Goal: Information Seeking & Learning: Learn about a topic

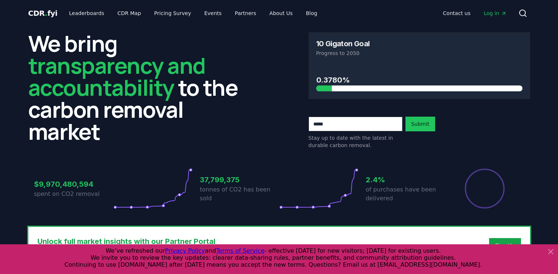
click at [550, 251] on icon at bounding box center [550, 251] width 4 height 4
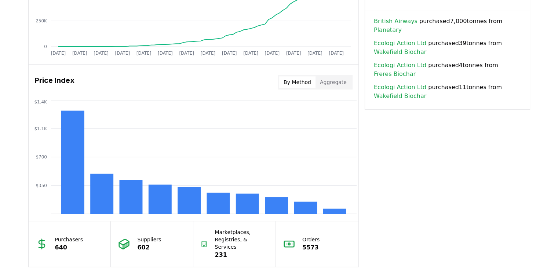
scroll to position [550, 0]
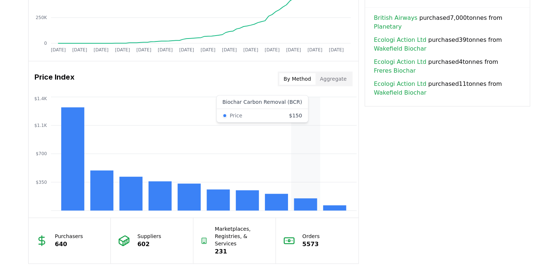
click at [305, 204] on rect at bounding box center [305, 204] width 23 height 12
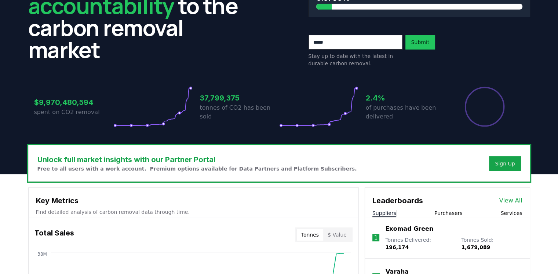
scroll to position [0, 0]
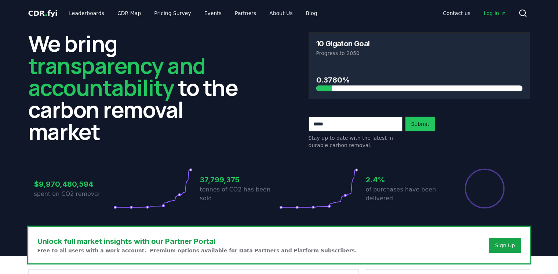
click at [362, 127] on input "email" at bounding box center [355, 124] width 94 height 15
type input "*"
type input "**********"
click at [425, 125] on button "Submit" at bounding box center [420, 124] width 30 height 15
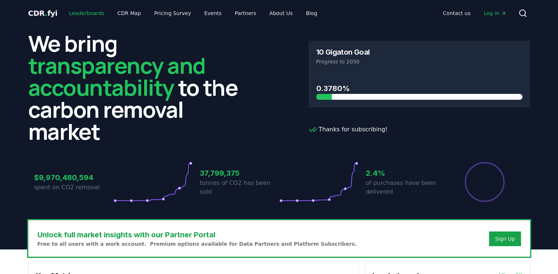
click at [83, 14] on link "Leaderboards" at bounding box center [86, 13] width 47 height 13
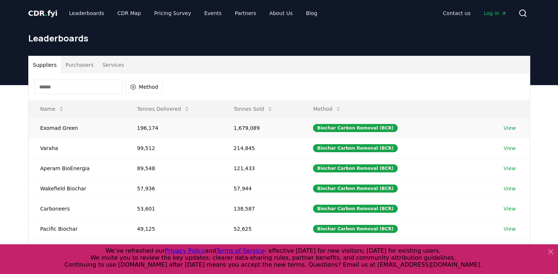
click at [156, 128] on td "196,174" at bounding box center [173, 128] width 96 height 20
click at [549, 253] on icon at bounding box center [550, 251] width 4 height 4
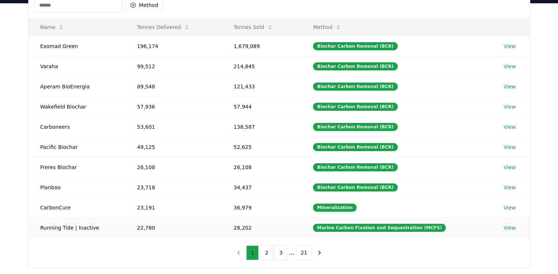
scroll to position [37, 0]
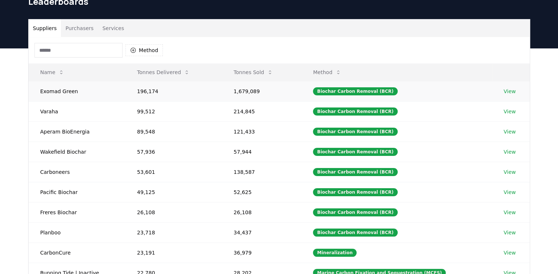
click at [506, 88] on link "View" at bounding box center [509, 91] width 12 height 7
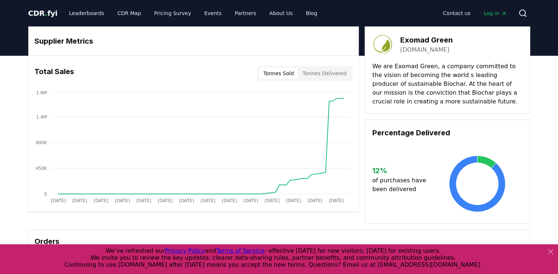
drag, startPoint x: 399, startPoint y: 69, endPoint x: 414, endPoint y: 77, distance: 16.4
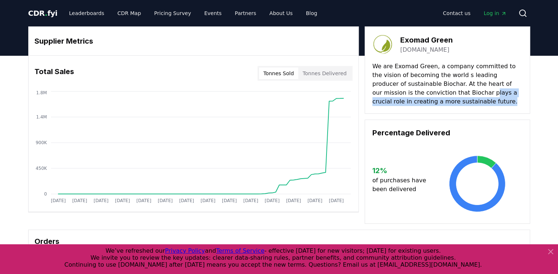
drag, startPoint x: 440, startPoint y: 94, endPoint x: 488, endPoint y: 97, distance: 48.1
click at [488, 97] on p "We are Exomad Green, a company committed to the vision of becoming the world s …" at bounding box center [447, 84] width 150 height 44
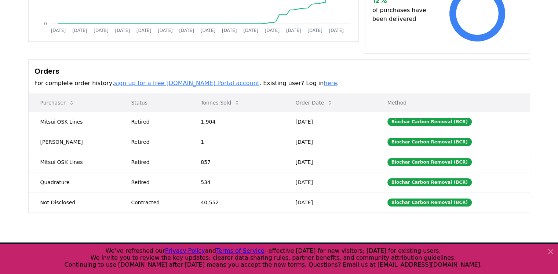
scroll to position [183, 0]
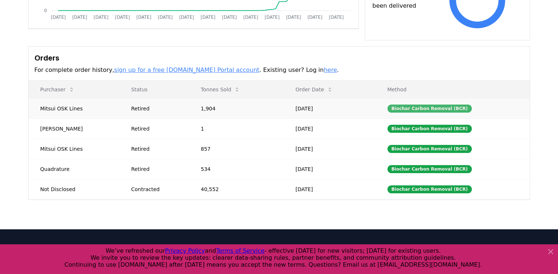
click at [431, 110] on div "Biochar Carbon Removal (BCR)" at bounding box center [429, 109] width 84 height 8
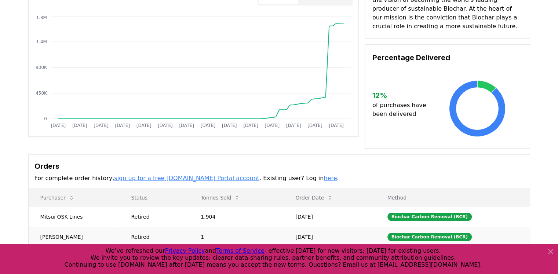
scroll to position [0, 0]
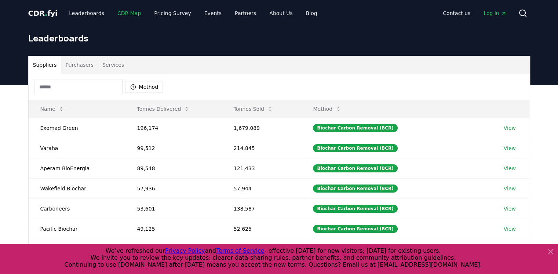
click at [126, 15] on link "CDR Map" at bounding box center [128, 13] width 35 height 13
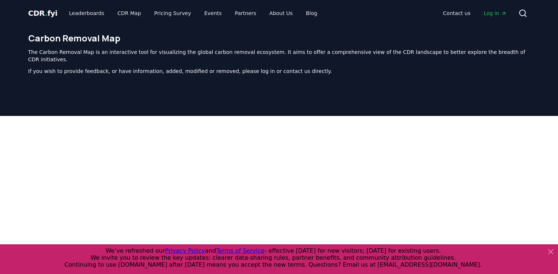
scroll to position [226, 0]
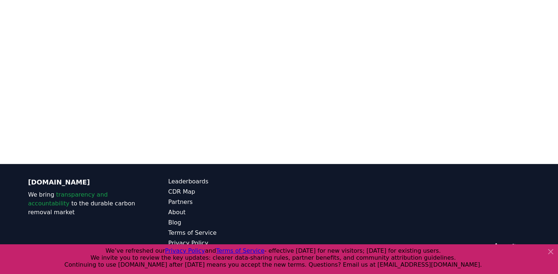
click at [550, 251] on icon at bounding box center [550, 251] width 4 height 4
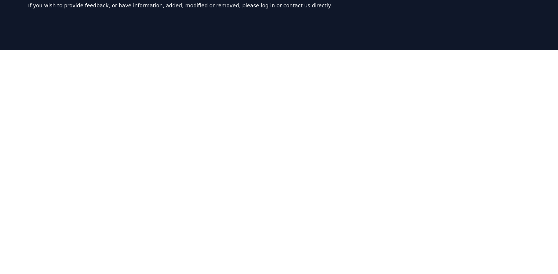
scroll to position [48, 0]
